Goal: Task Accomplishment & Management: Manage account settings

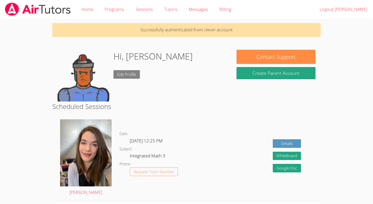
click at [121, 71] on link "Edit Profile" at bounding box center [126, 74] width 26 height 9
click at [114, 70] on div "Hi, Roberto Edit Profile" at bounding box center [152, 76] width 79 height 52
click at [124, 75] on link "Edit Profile" at bounding box center [126, 74] width 26 height 9
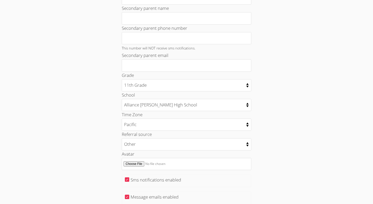
scroll to position [233, 0]
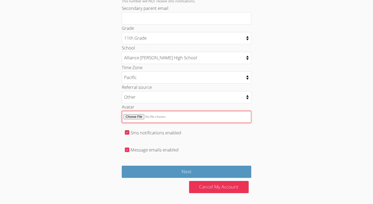
click at [136, 115] on input "Avatar" at bounding box center [186, 117] width 129 height 12
click at [135, 117] on input "Avatar" at bounding box center [186, 117] width 129 height 12
type input "C:\fakepath\Pusheen_vs_Udon.gif"
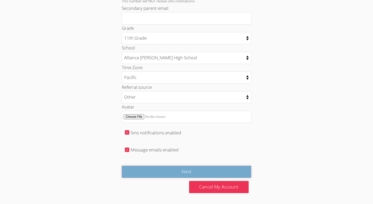
click at [138, 177] on input "Next" at bounding box center [186, 172] width 129 height 12
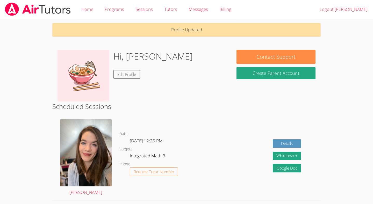
click at [84, 72] on img at bounding box center [83, 76] width 52 height 52
click at [125, 73] on link "Edit Profile" at bounding box center [126, 74] width 26 height 9
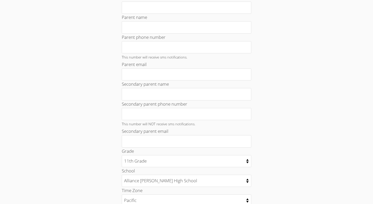
scroll to position [233, 0]
